Goal: Navigation & Orientation: Find specific page/section

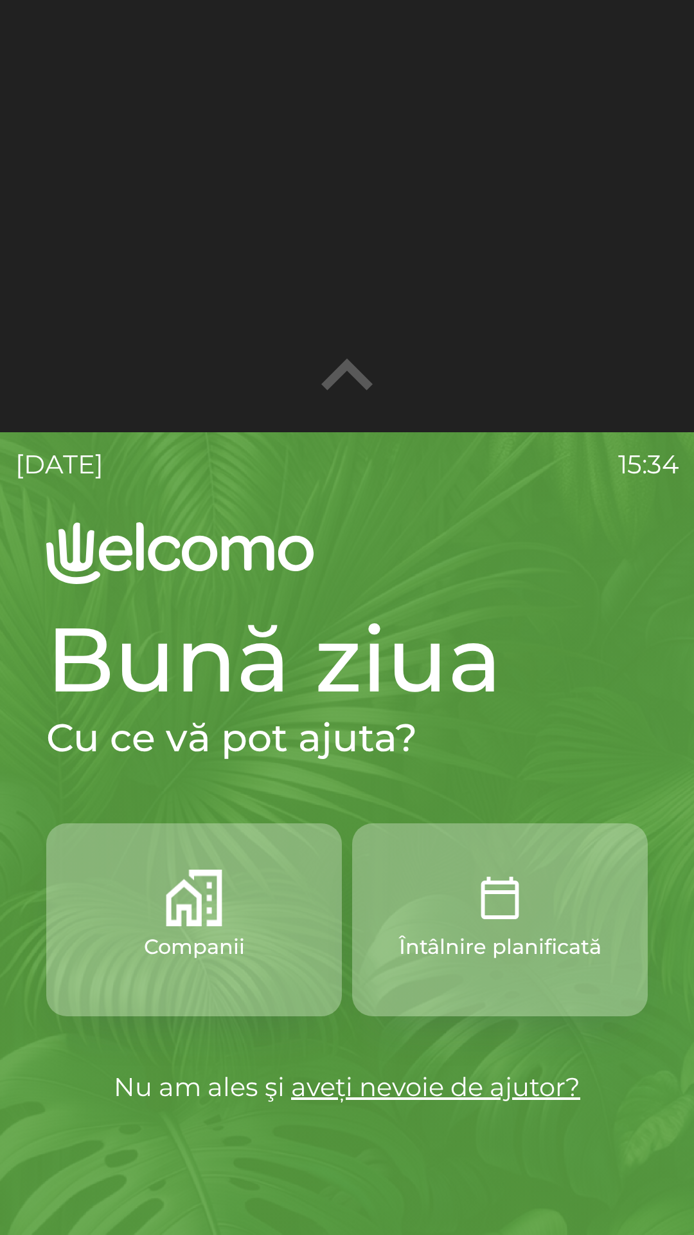
click at [342, 389] on icon "button" at bounding box center [347, 375] width 103 height 103
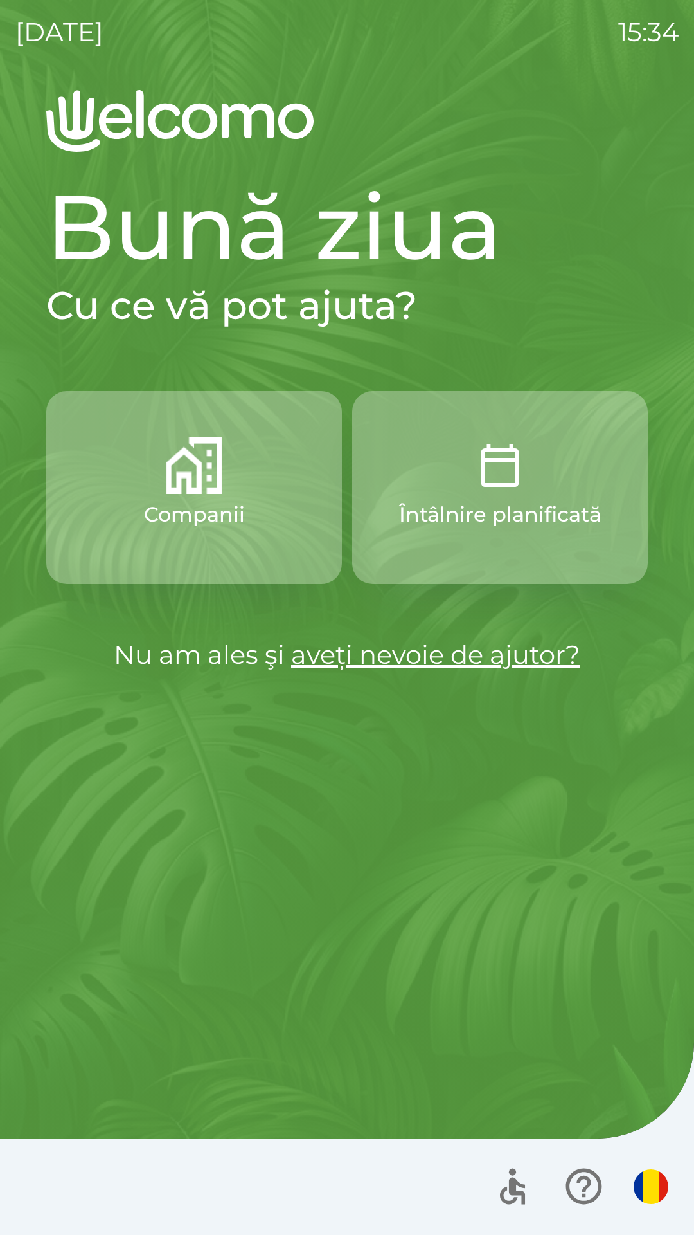
click at [582, 1197] on icon "button" at bounding box center [584, 1186] width 43 height 43
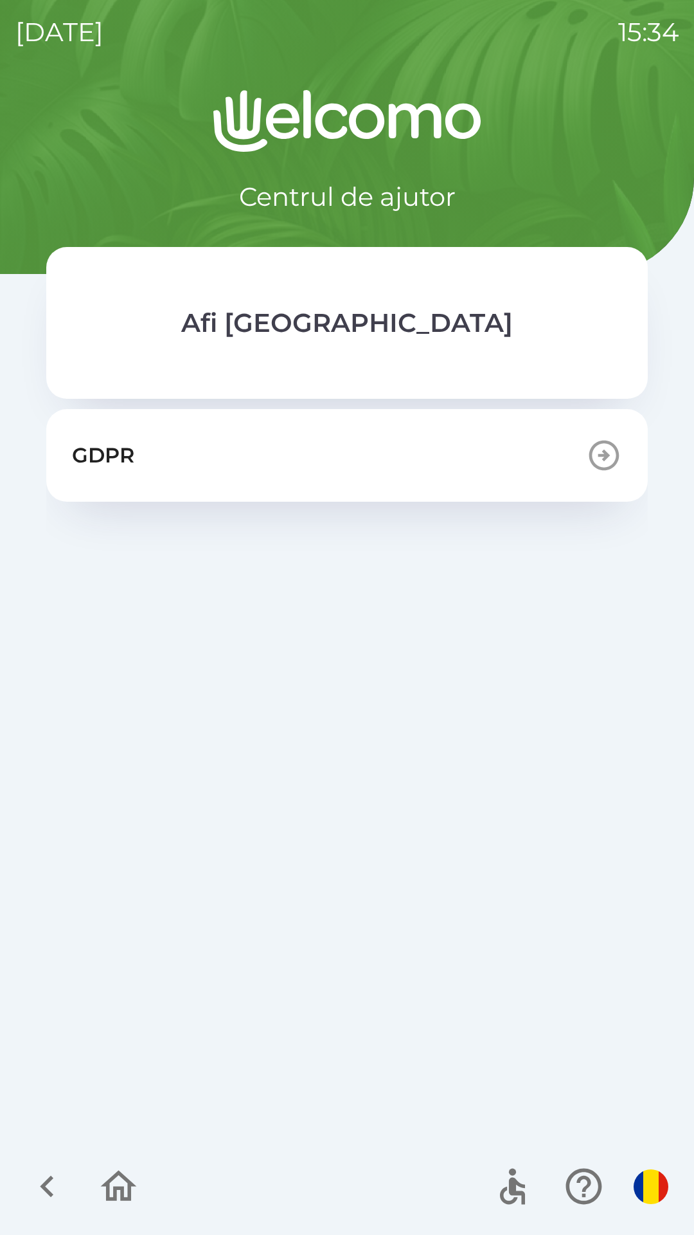
click at [62, 1190] on icon "button" at bounding box center [47, 1186] width 43 height 43
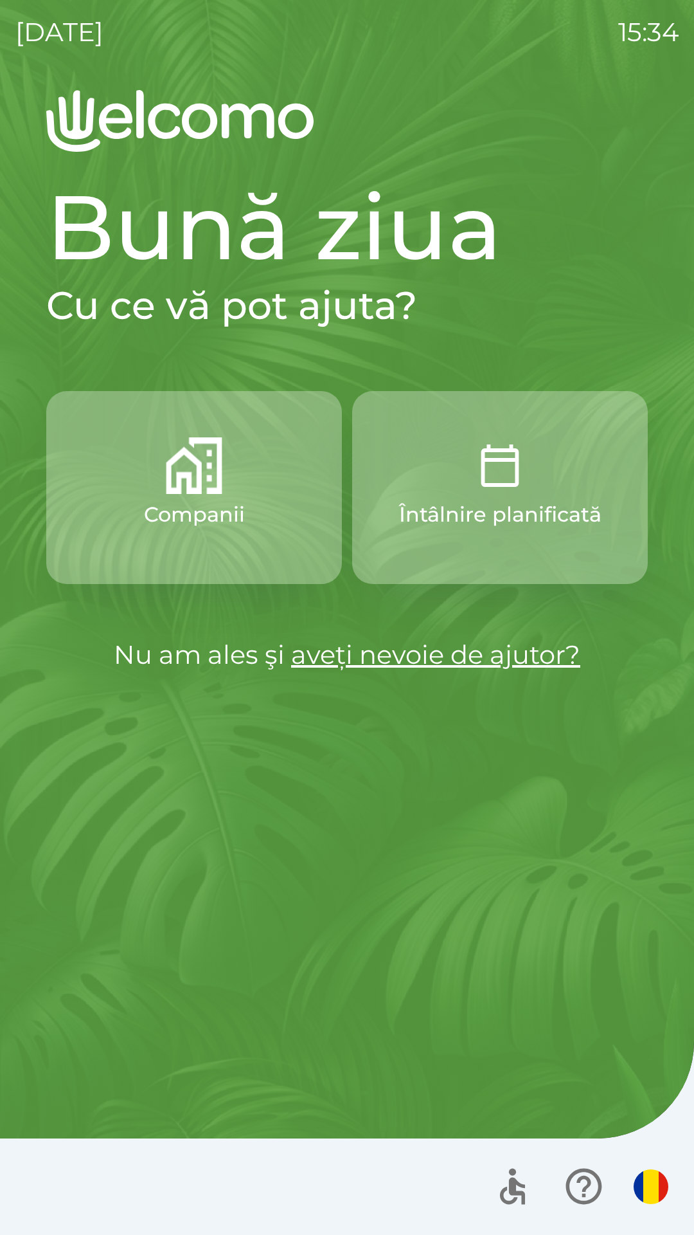
click at [509, 658] on link "aveți nevoie de ajutor?" at bounding box center [435, 655] width 289 height 32
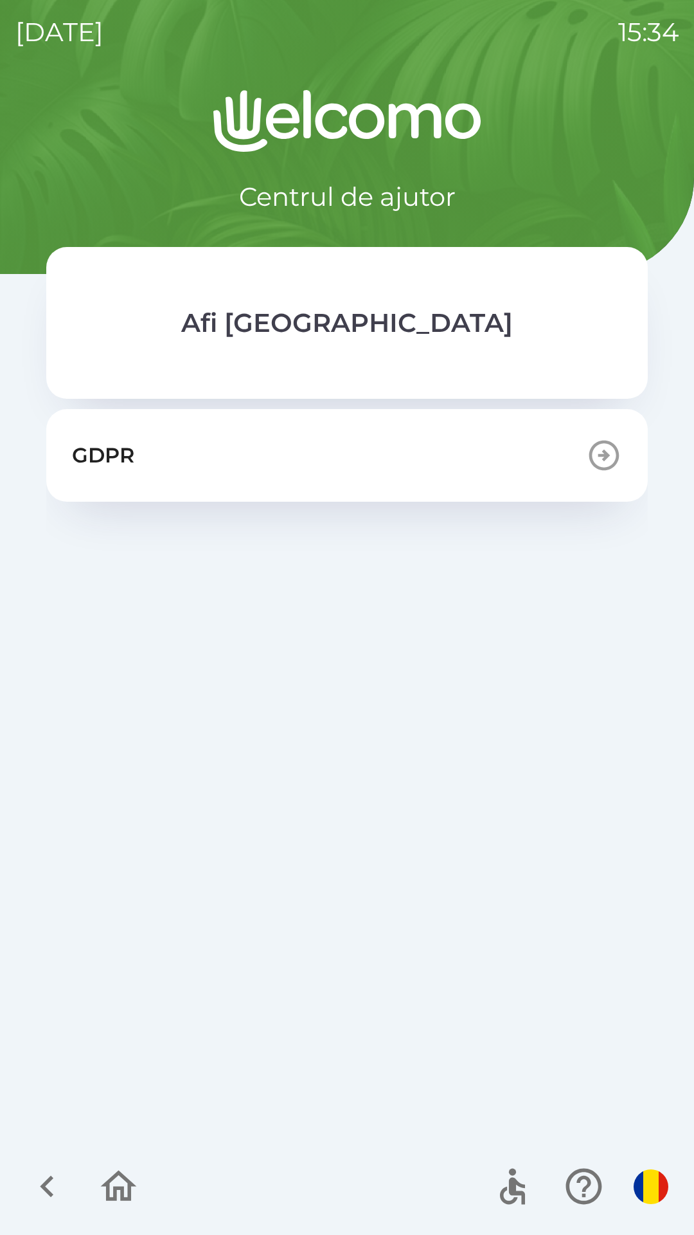
click at [50, 1183] on icon "button" at bounding box center [47, 1186] width 43 height 43
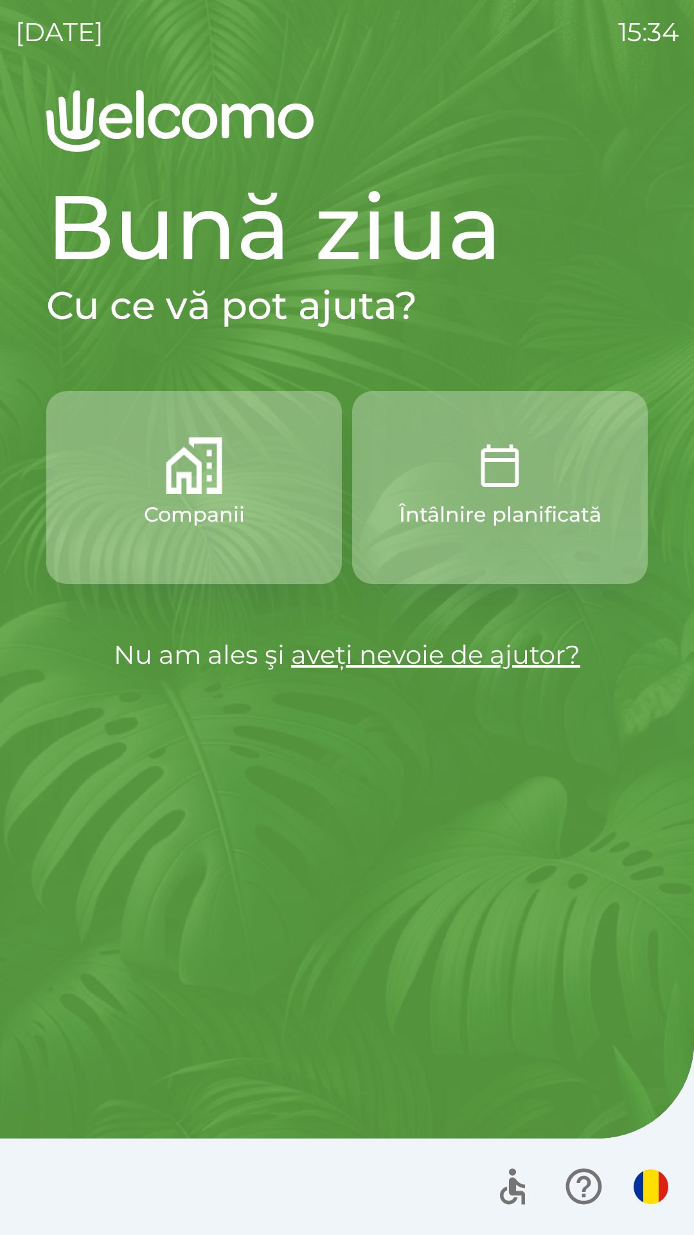
click at [648, 1184] on img "button" at bounding box center [651, 1186] width 35 height 35
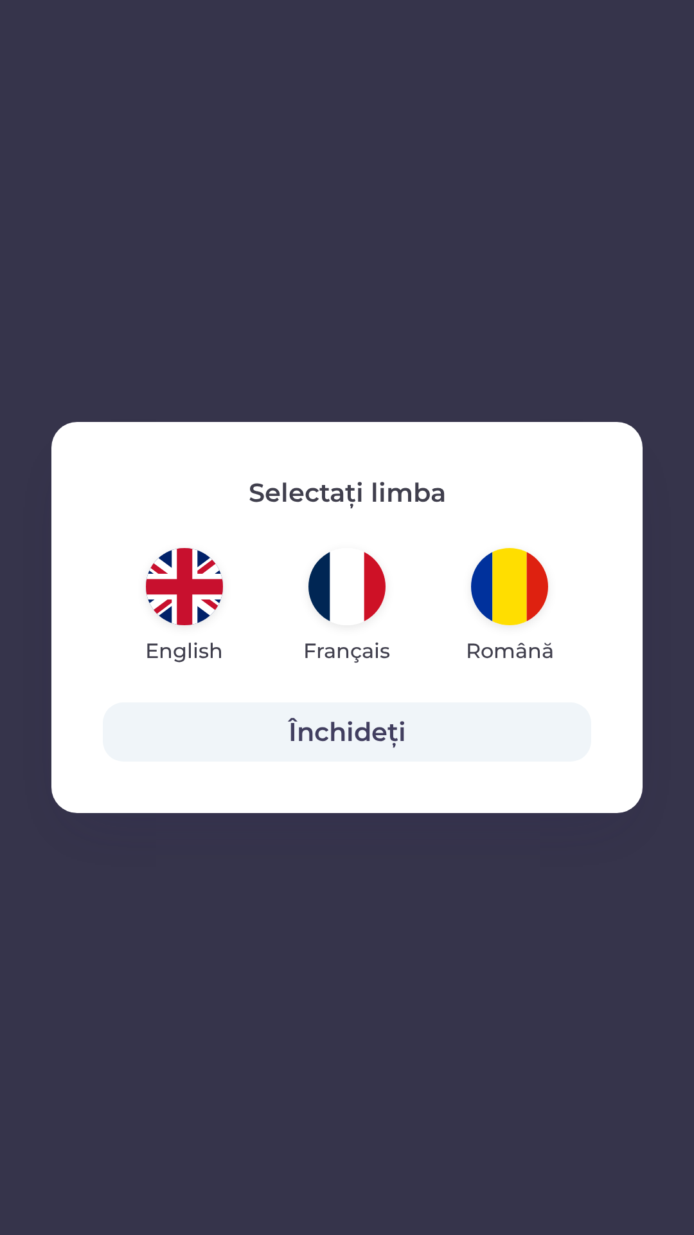
click at [497, 600] on img "button" at bounding box center [509, 586] width 77 height 77
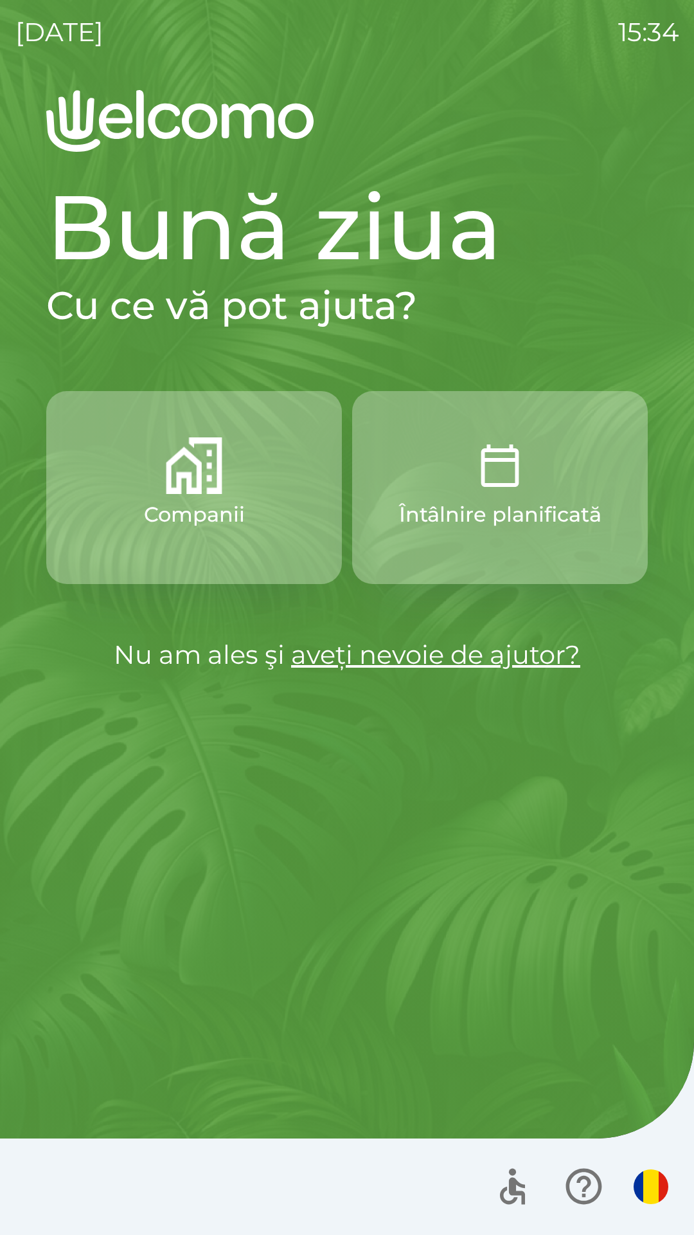
click at [629, 1193] on button "button" at bounding box center [651, 1186] width 45 height 45
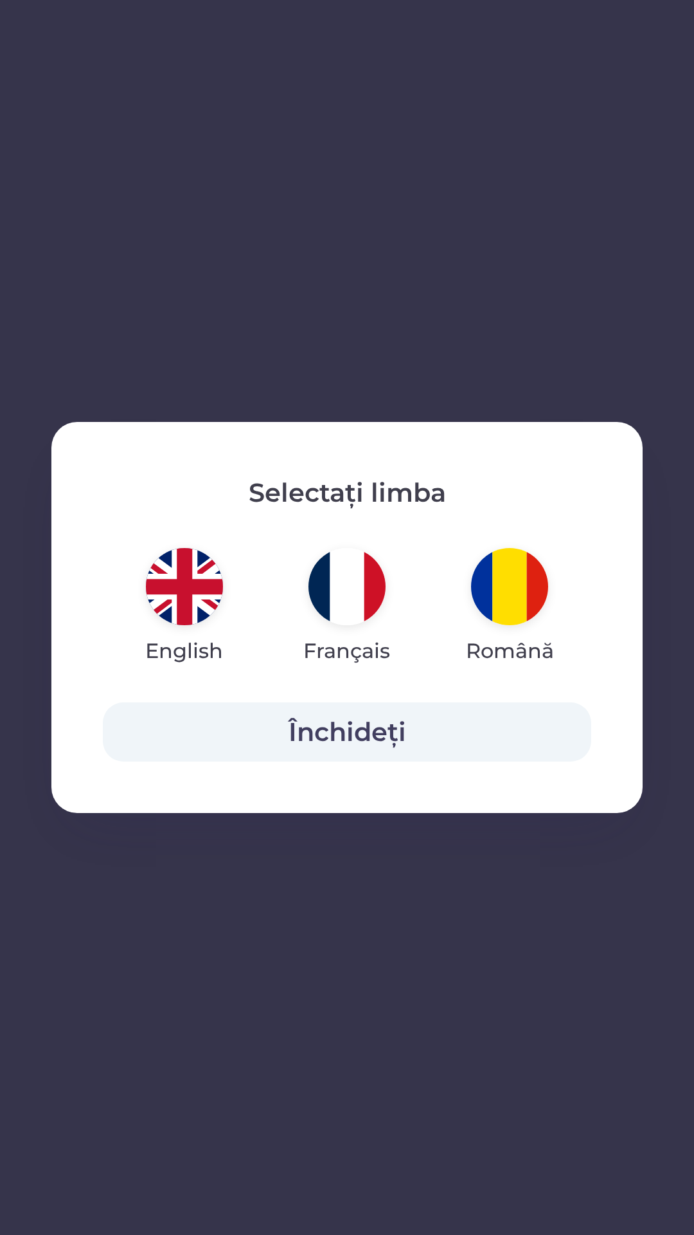
click at [335, 586] on img "button" at bounding box center [347, 586] width 77 height 77
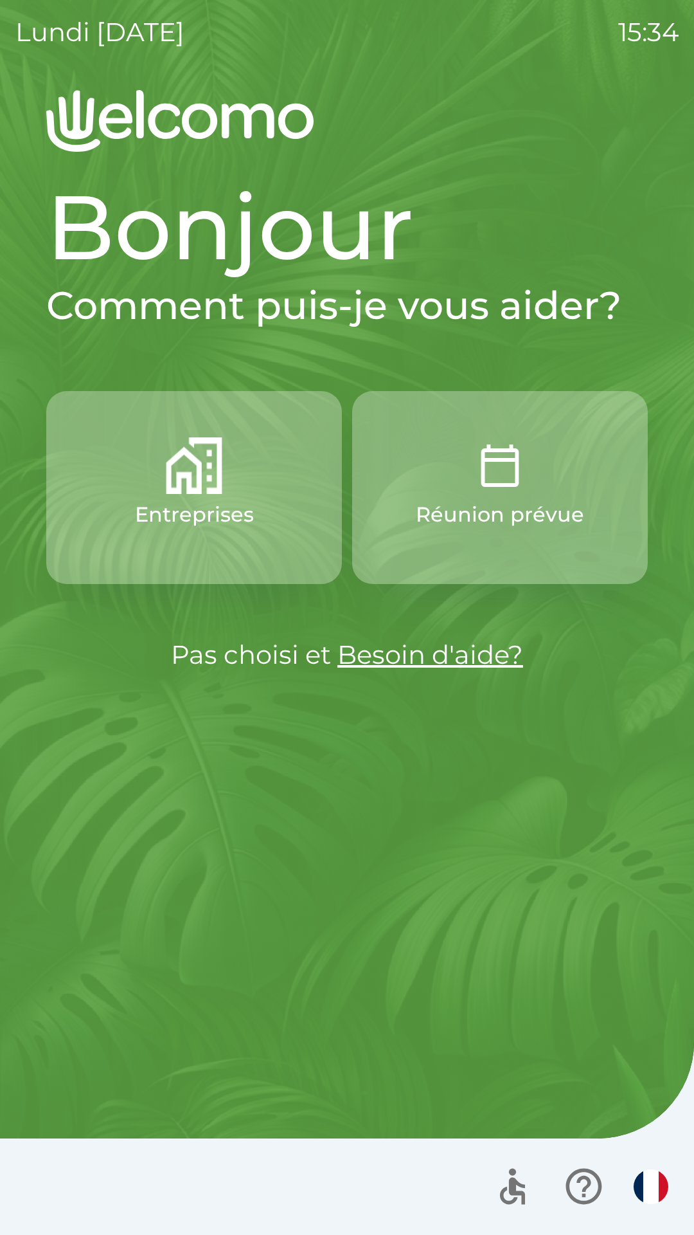
click at [649, 1194] on img "button" at bounding box center [651, 1186] width 35 height 35
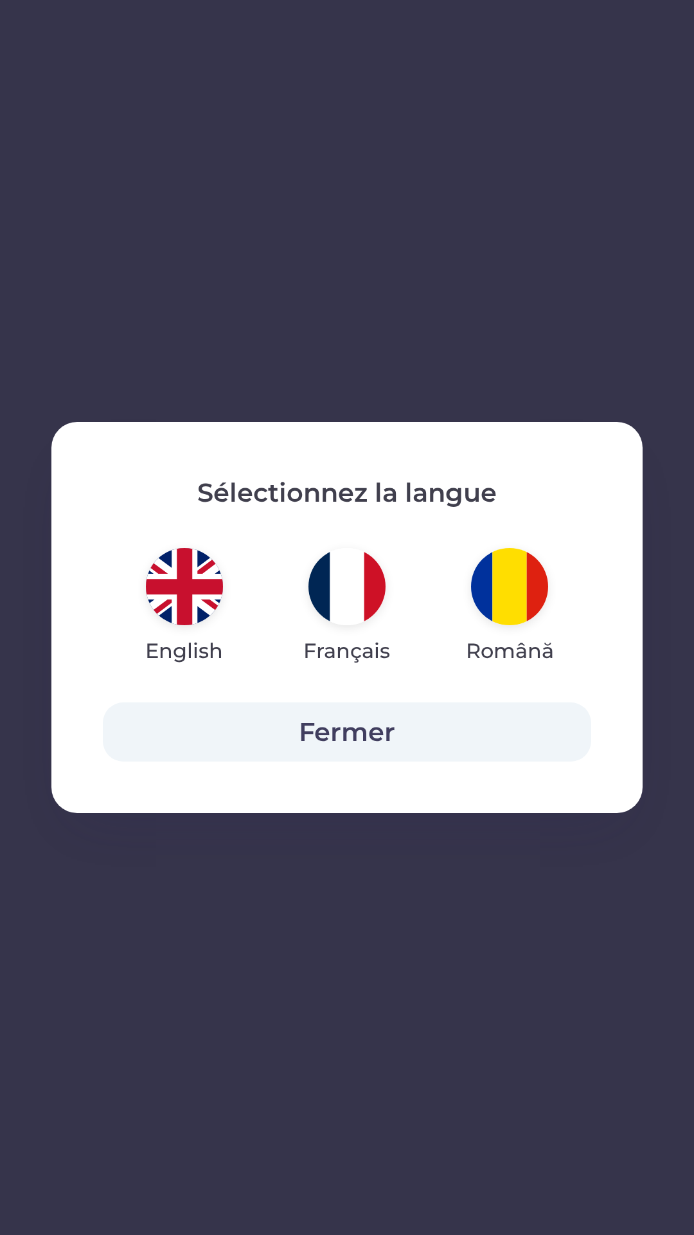
click at [505, 598] on img "button" at bounding box center [509, 586] width 77 height 77
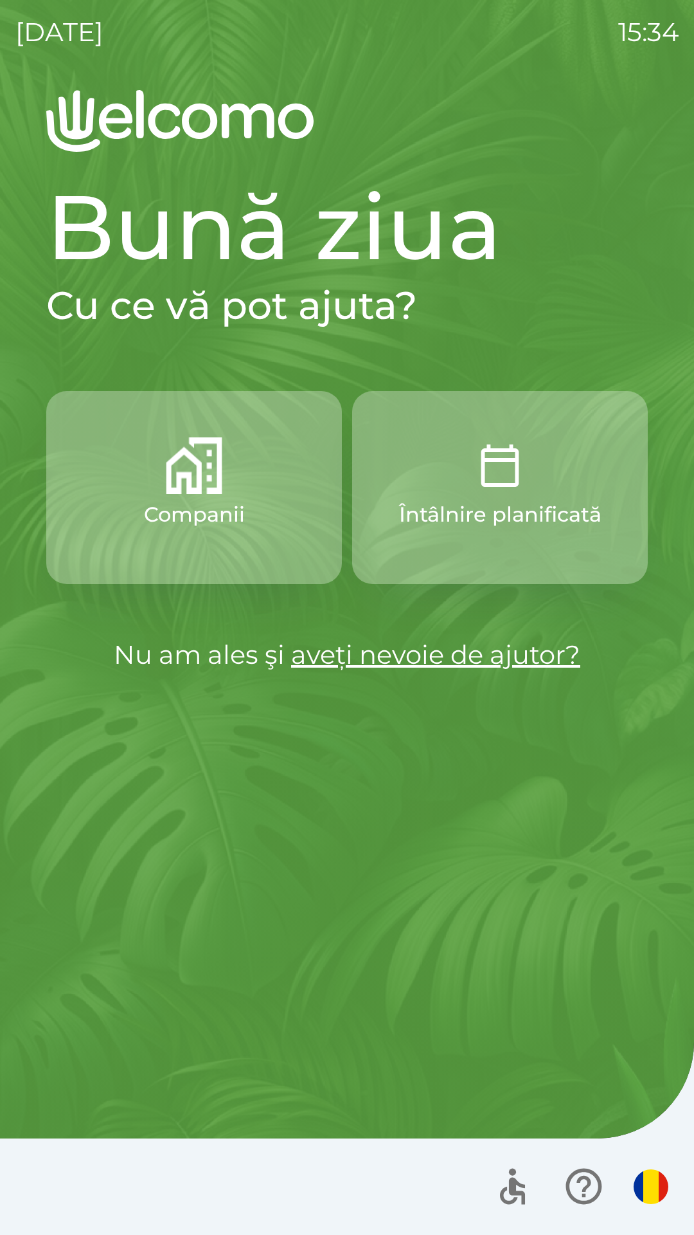
click at [505, 1190] on icon "button" at bounding box center [512, 1190] width 25 height 27
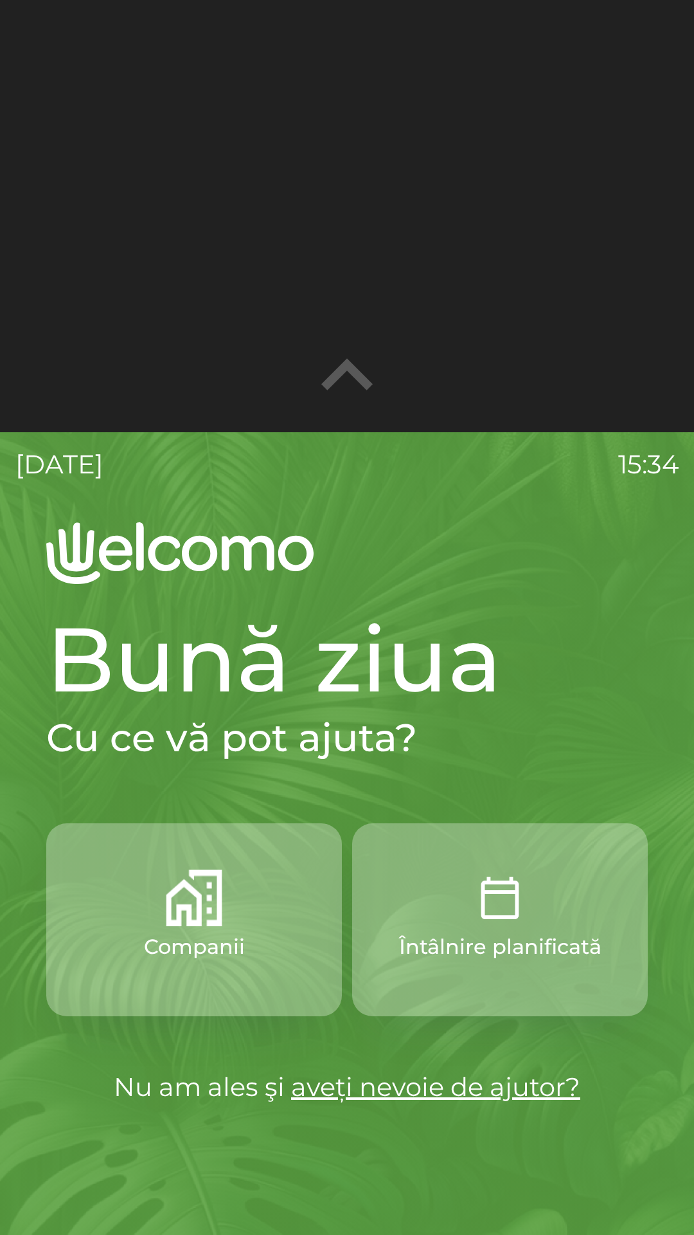
click at [347, 377] on icon "button" at bounding box center [347, 375] width 103 height 103
